Goal: Transaction & Acquisition: Book appointment/travel/reservation

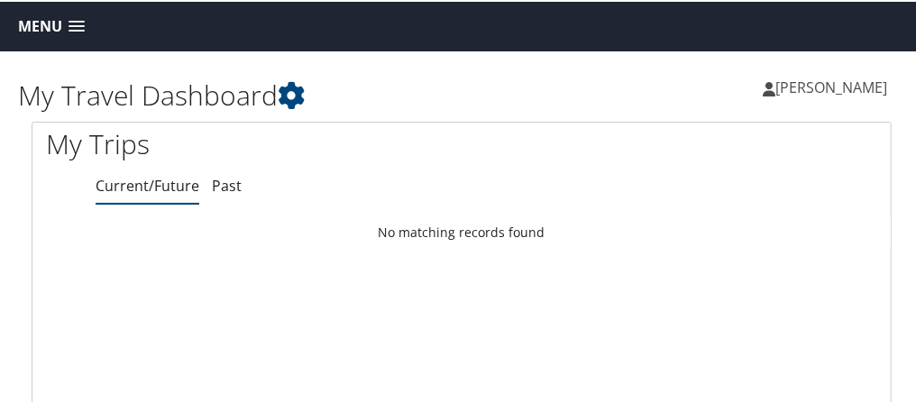
click at [78, 23] on span at bounding box center [77, 25] width 16 height 13
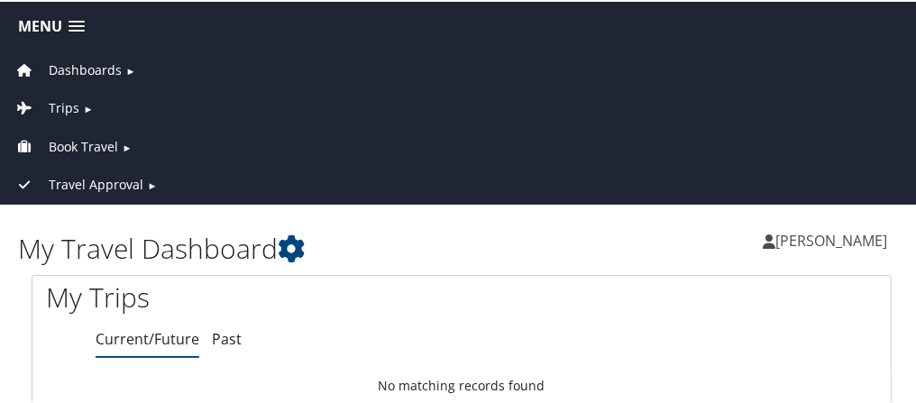
click at [70, 140] on span "Book Travel" at bounding box center [83, 145] width 69 height 20
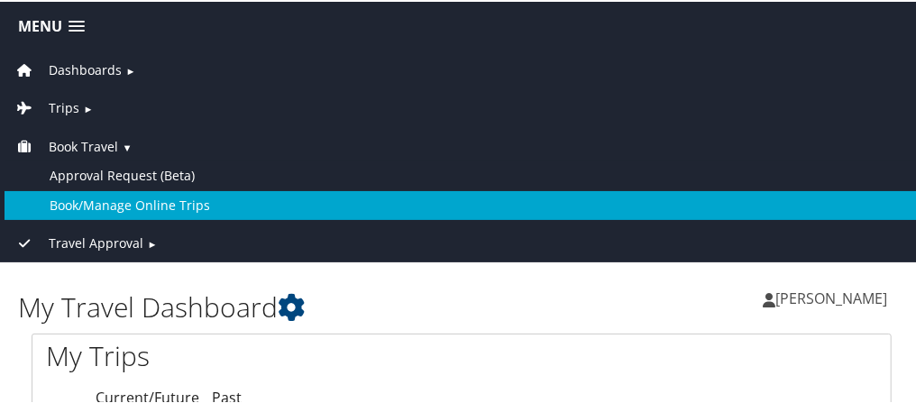
click at [84, 195] on link "Book/Manage Online Trips" at bounding box center [462, 203] width 915 height 29
